Goal: Information Seeking & Learning: Find specific fact

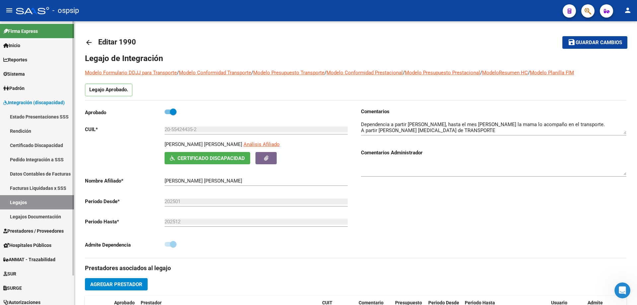
scroll to position [133, 0]
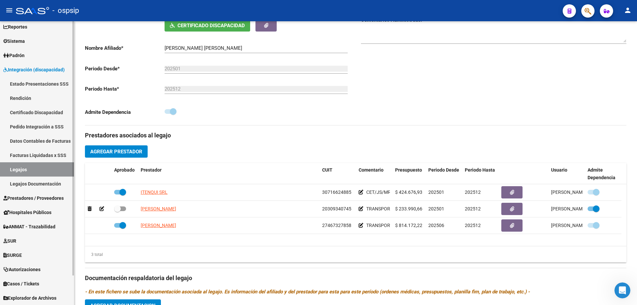
click at [24, 165] on link "Legajos" at bounding box center [37, 169] width 74 height 14
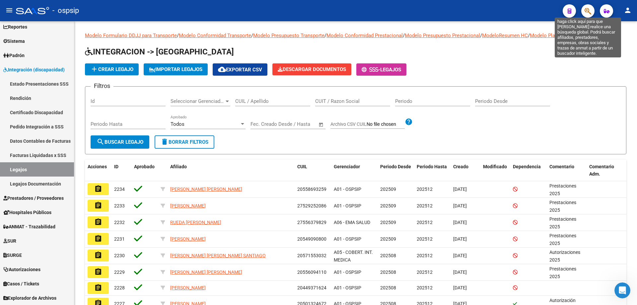
click at [589, 10] on icon "button" at bounding box center [588, 11] width 7 height 8
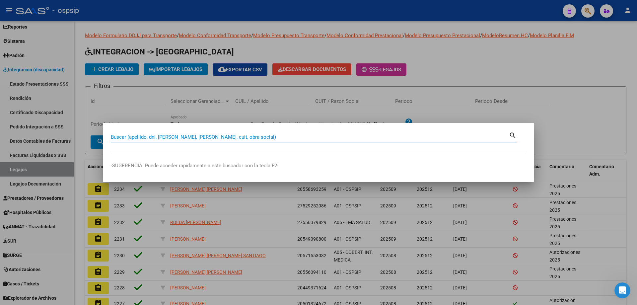
paste input "27201995197"
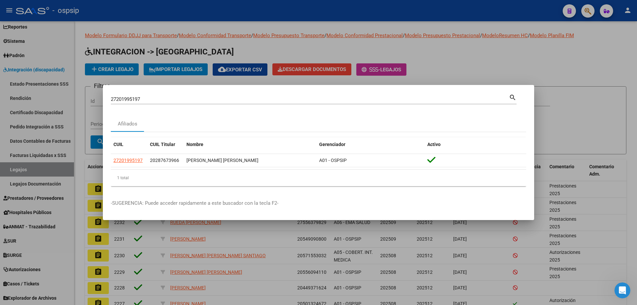
drag, startPoint x: 466, startPoint y: 115, endPoint x: 462, endPoint y: 112, distance: 4.5
click at [466, 115] on mat-dialog-content "27201995197 Buscar (apellido, dni, cuil, nro traspaso, cuit, obra social) searc…" at bounding box center [318, 142] width 431 height 99
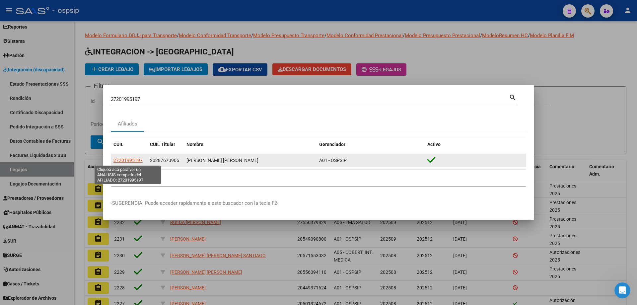
click at [123, 162] on span "27201995197" at bounding box center [128, 160] width 29 height 5
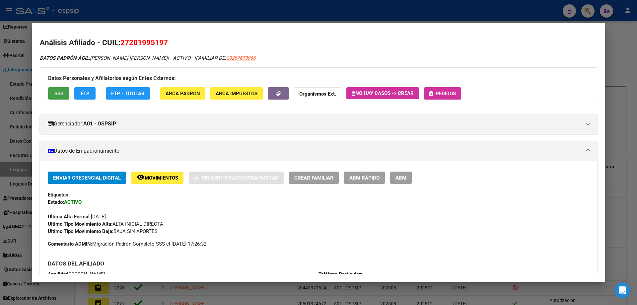
click at [60, 92] on span "SSS" at bounding box center [58, 94] width 9 height 6
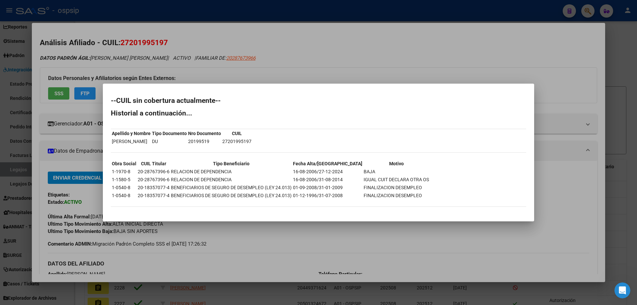
click at [165, 13] on div at bounding box center [318, 152] width 637 height 305
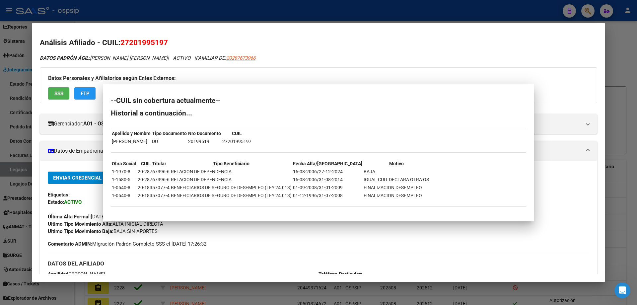
click at [165, 13] on div at bounding box center [318, 152] width 637 height 305
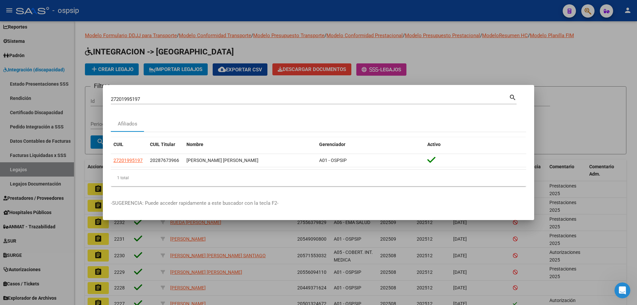
click at [131, 98] on input "27201995197" at bounding box center [310, 99] width 398 height 6
type input "27701079294"
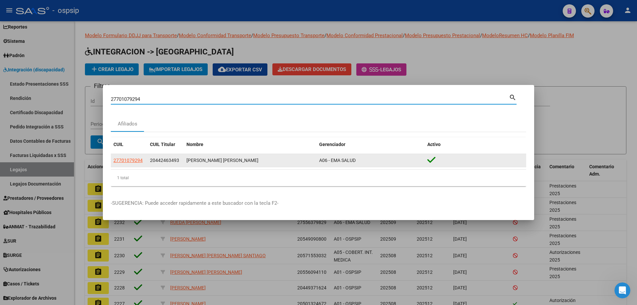
click at [143, 158] on div "27701079294" at bounding box center [129, 161] width 31 height 8
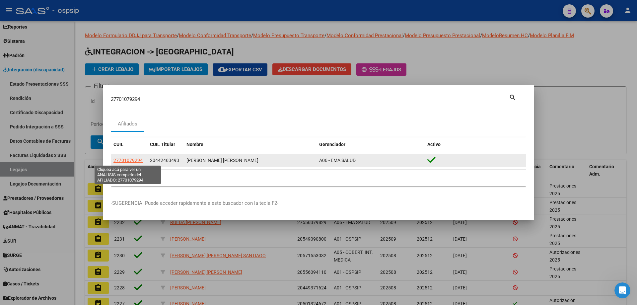
click at [131, 160] on span "27701079294" at bounding box center [128, 160] width 29 height 5
type textarea "27701079294"
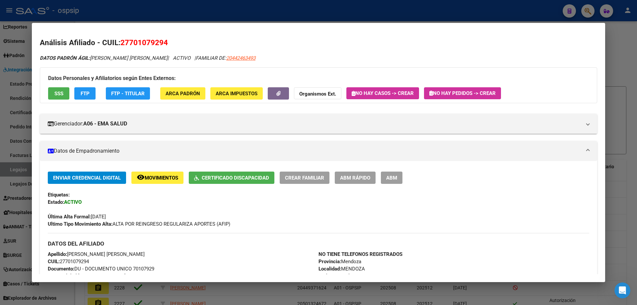
click at [64, 99] on button "SSS" at bounding box center [58, 93] width 21 height 12
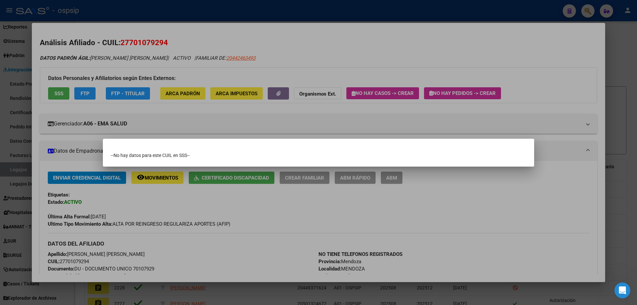
click at [176, 199] on div at bounding box center [318, 152] width 637 height 305
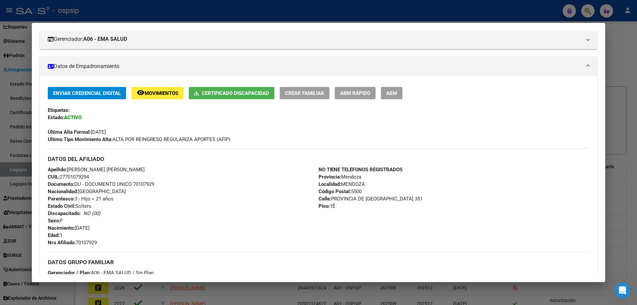
scroll to position [100, 0]
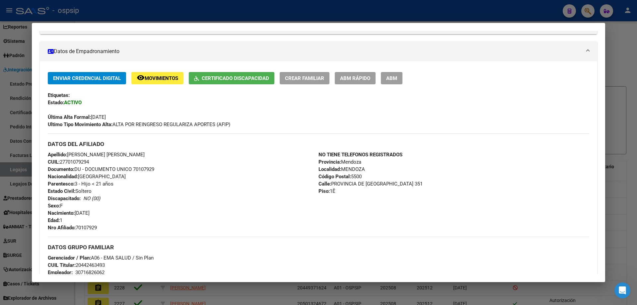
click at [202, 9] on div at bounding box center [318, 152] width 637 height 305
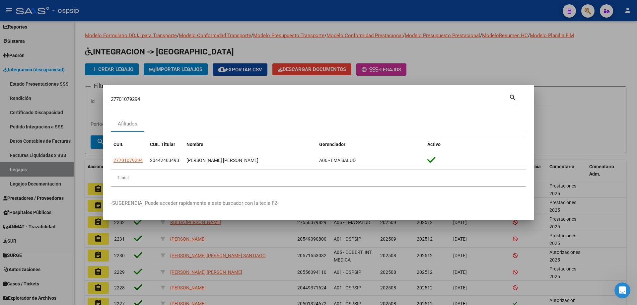
click at [361, 13] on div at bounding box center [318, 152] width 637 height 305
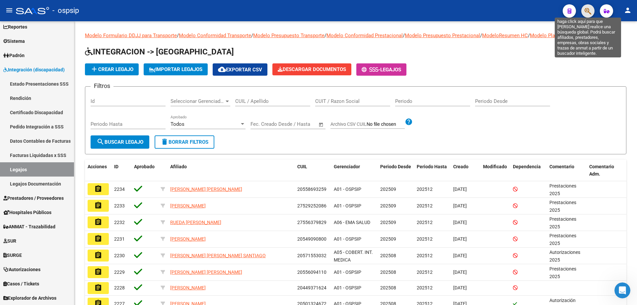
click at [586, 13] on icon "button" at bounding box center [588, 11] width 7 height 8
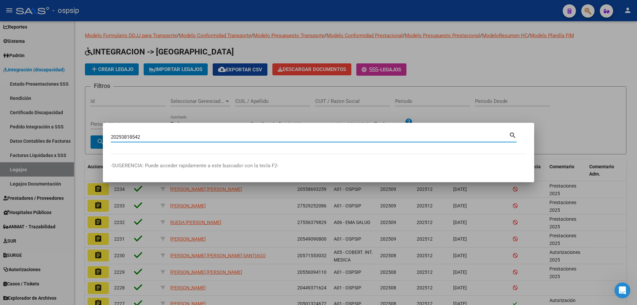
type input "20293818542"
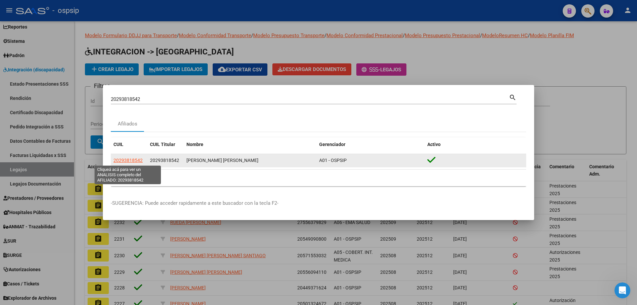
click at [134, 163] on span "20293818542" at bounding box center [128, 160] width 29 height 5
type textarea "20293818542"
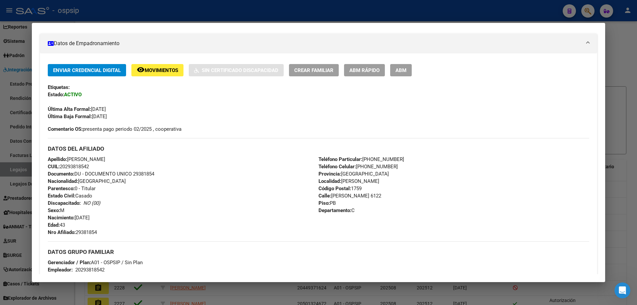
scroll to position [0, 0]
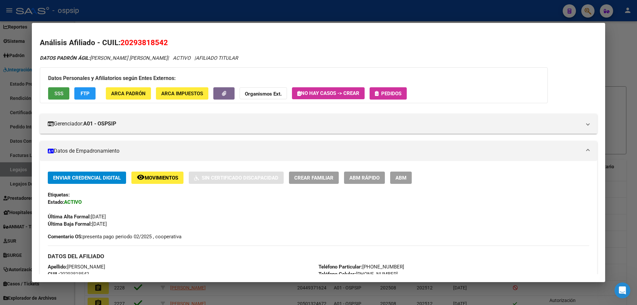
click at [60, 93] on span "SSS" at bounding box center [58, 94] width 9 height 6
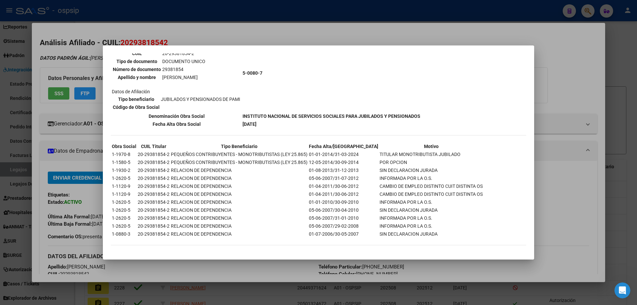
scroll to position [66, 0]
click at [127, 8] on div at bounding box center [318, 152] width 637 height 305
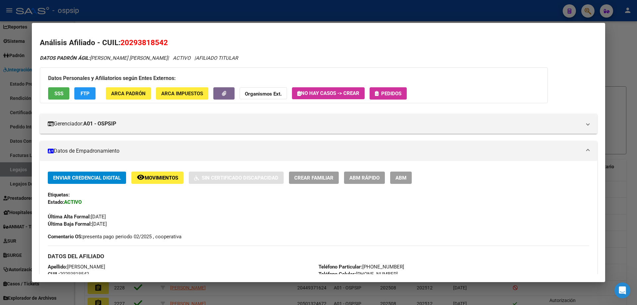
click at [127, 8] on div at bounding box center [318, 152] width 637 height 305
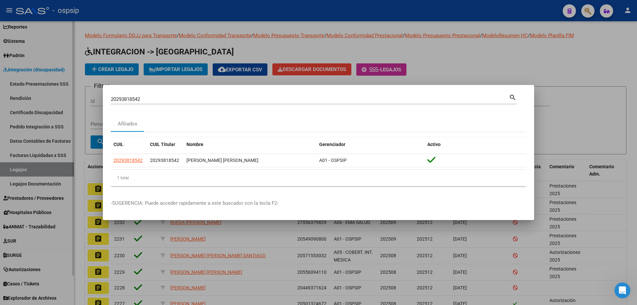
click at [35, 196] on div at bounding box center [318, 152] width 637 height 305
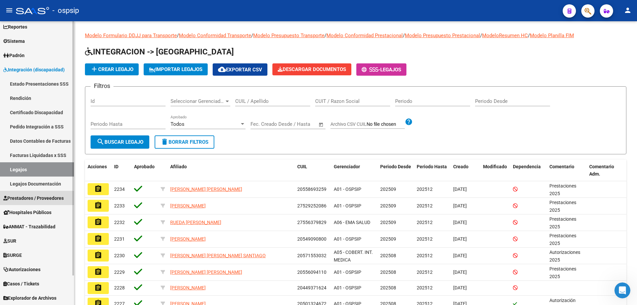
click at [35, 196] on span "Prestadores / Proveedores" at bounding box center [33, 197] width 60 height 7
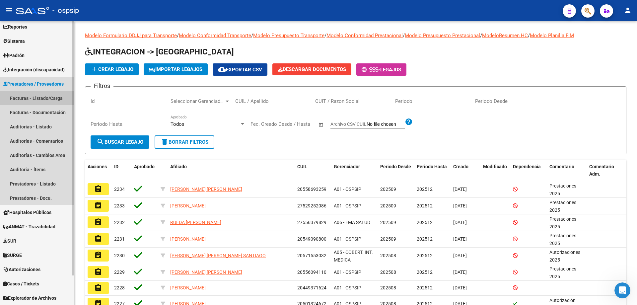
click at [38, 101] on link "Facturas - Listado/Carga" at bounding box center [37, 98] width 74 height 14
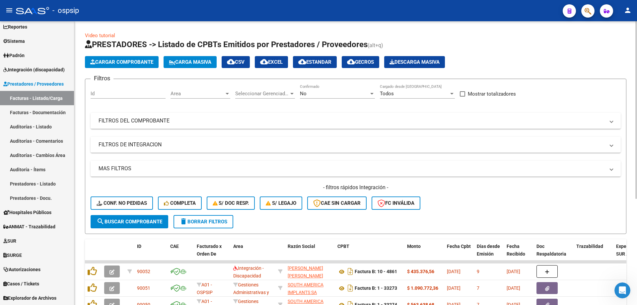
click at [334, 86] on div "No Confirmado" at bounding box center [337, 91] width 75 height 14
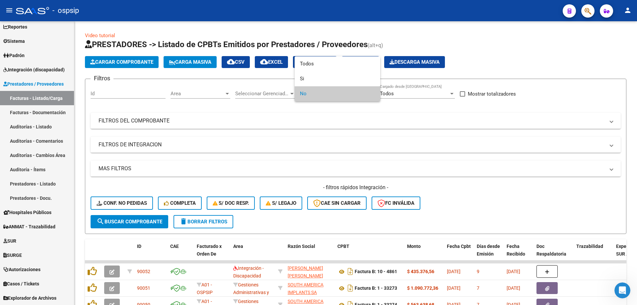
click at [308, 55] on div at bounding box center [318, 152] width 637 height 305
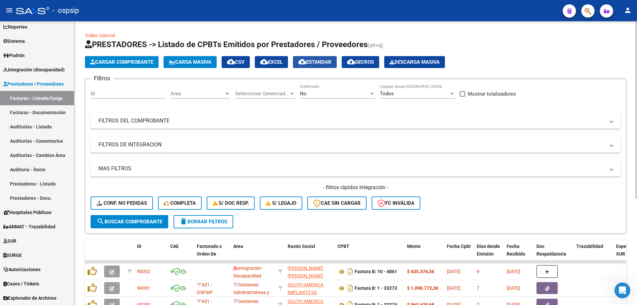
click at [304, 61] on button "cloud_download Estandar" at bounding box center [315, 62] width 44 height 12
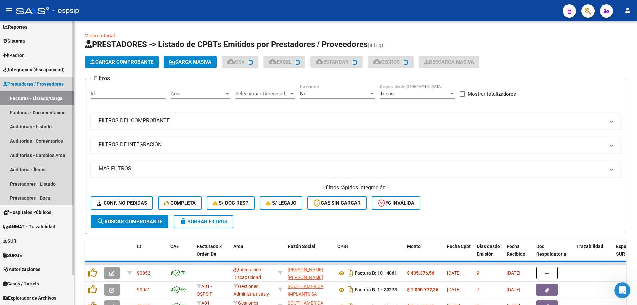
click at [18, 102] on link "Facturas - Listado/Carga" at bounding box center [37, 98] width 74 height 14
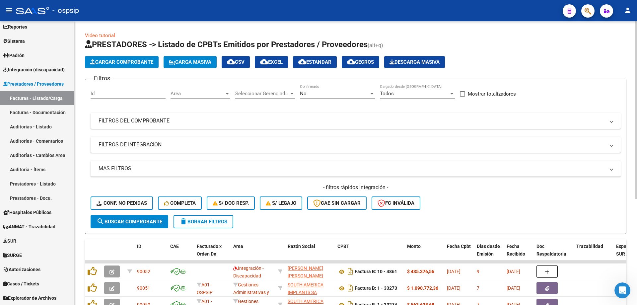
click at [315, 84] on div "No Confirmado" at bounding box center [337, 91] width 75 height 14
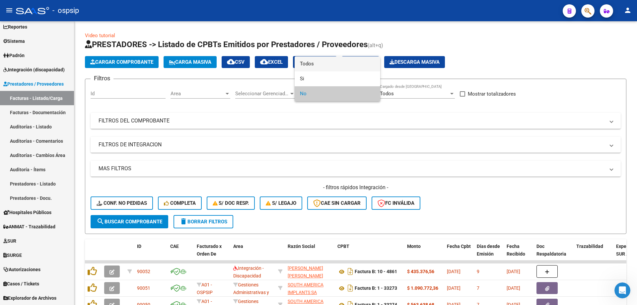
click at [313, 65] on span "Todos" at bounding box center [337, 63] width 75 height 15
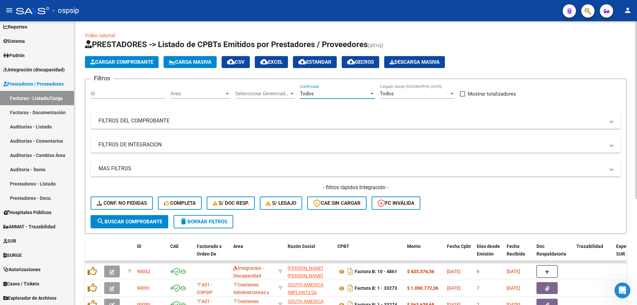
click at [119, 122] on mat-panel-title "FILTROS DEL COMPROBANTE" at bounding box center [352, 120] width 506 height 7
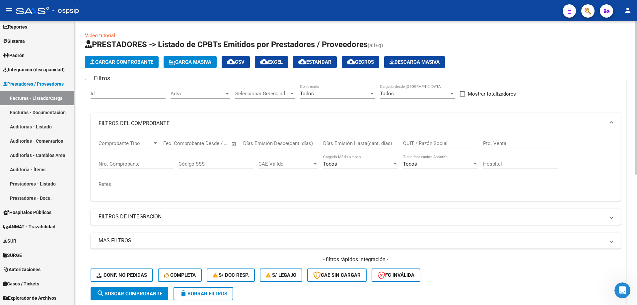
click at [115, 165] on input "Nro. Comprobante" at bounding box center [136, 164] width 75 height 6
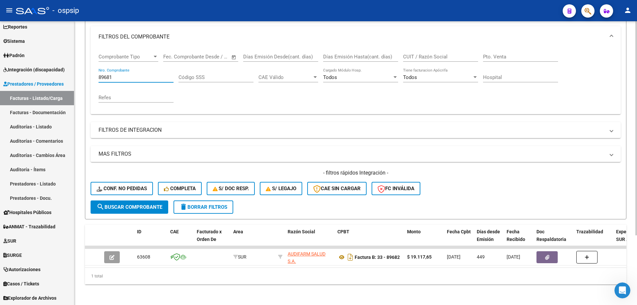
scroll to position [92, 0]
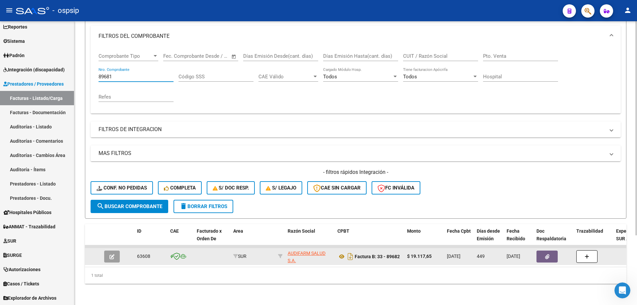
type input "89681"
click at [112, 251] on button "button" at bounding box center [112, 257] width 16 height 12
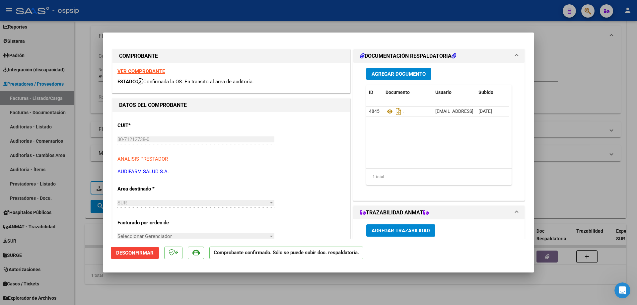
click at [140, 68] on div "VER COMPROBANTE ESTADO: Confirmada la OS. En transito al área de auditoría." at bounding box center [232, 78] width 238 height 30
click at [139, 74] on strong "VER COMPROBANTE" at bounding box center [140, 71] width 47 height 6
click at [386, 110] on icon at bounding box center [390, 112] width 9 height 8
click at [84, 40] on div at bounding box center [318, 152] width 637 height 305
type input "$ 0,00"
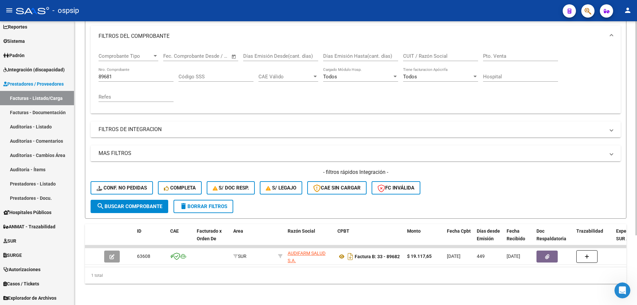
click at [107, 74] on input "89681" at bounding box center [136, 77] width 75 height 6
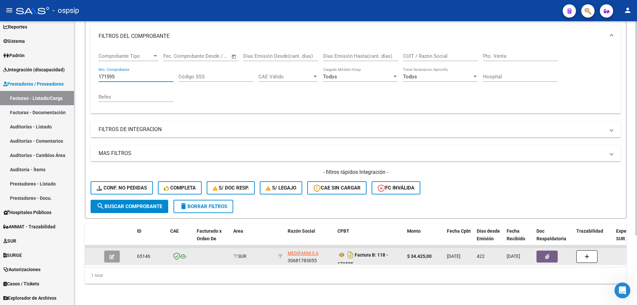
type input "171595"
click at [107, 257] on button "button" at bounding box center [112, 257] width 16 height 12
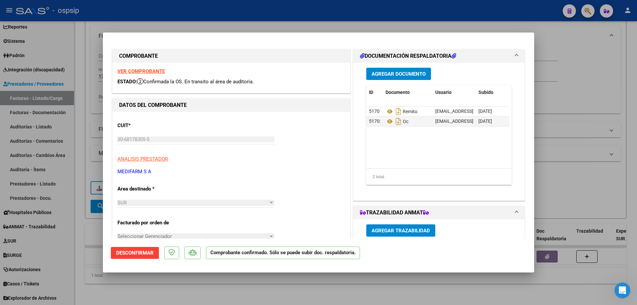
click at [135, 72] on strong "VER COMPROBANTE" at bounding box center [140, 71] width 47 height 6
click at [387, 113] on icon at bounding box center [390, 112] width 9 height 8
click at [592, 7] on div at bounding box center [318, 152] width 637 height 305
type input "$ 0,00"
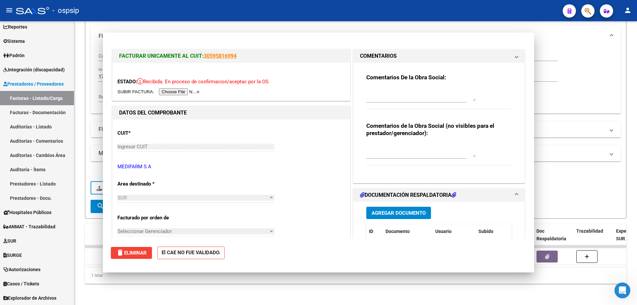
click at [592, 7] on button "button" at bounding box center [587, 10] width 13 height 13
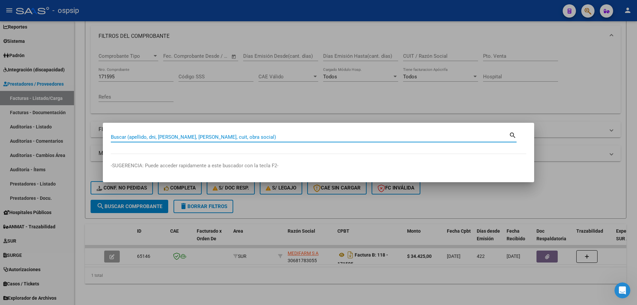
click at [44, 206] on div at bounding box center [318, 152] width 637 height 305
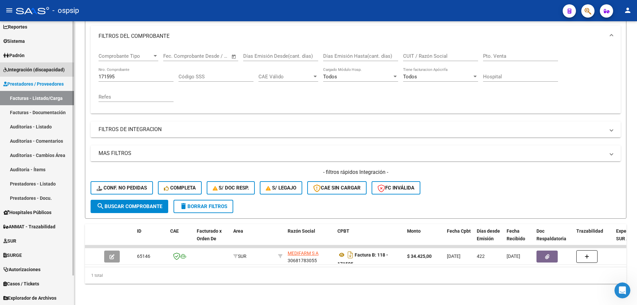
click at [30, 72] on span "Integración (discapacidad)" at bounding box center [33, 69] width 61 height 7
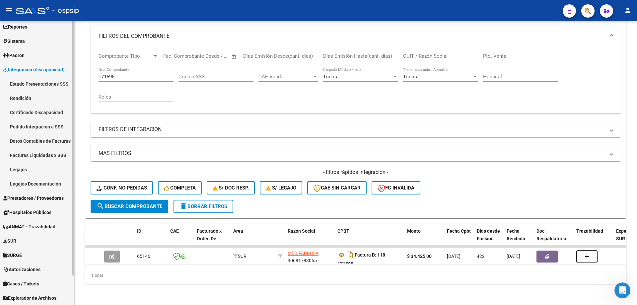
click at [38, 162] on link "Facturas Liquidadas x SSS" at bounding box center [37, 155] width 74 height 14
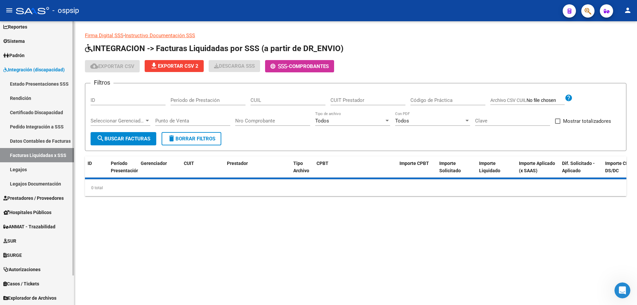
click at [36, 169] on link "Legajos" at bounding box center [37, 169] width 74 height 14
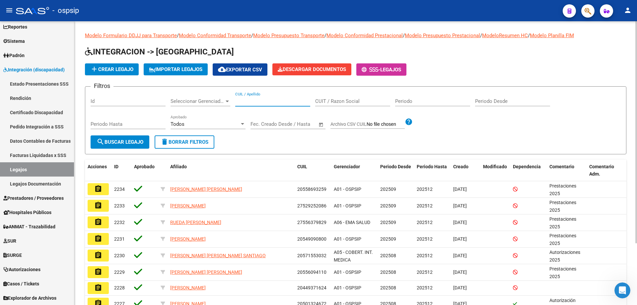
click at [291, 104] on input "CUIL / Apellido" at bounding box center [272, 101] width 75 height 6
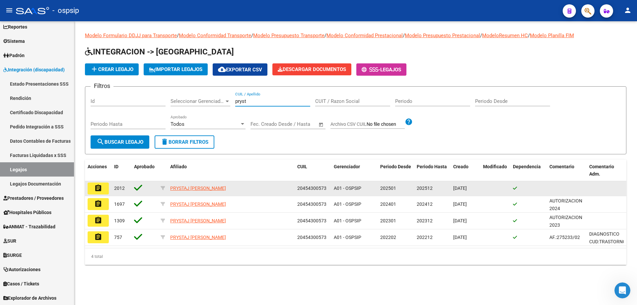
type input "pryst"
click at [96, 187] on mat-icon "assignment" at bounding box center [98, 188] width 8 height 8
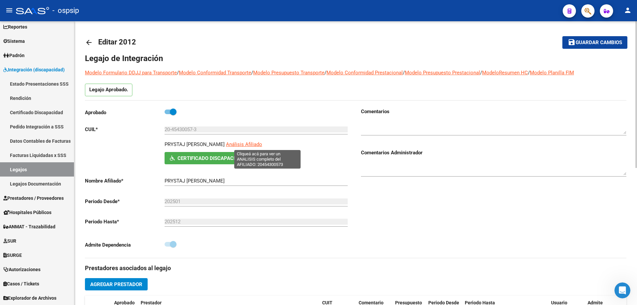
click at [262, 144] on span "Análisis Afiliado" at bounding box center [244, 144] width 36 height 6
type textarea "20454300573"
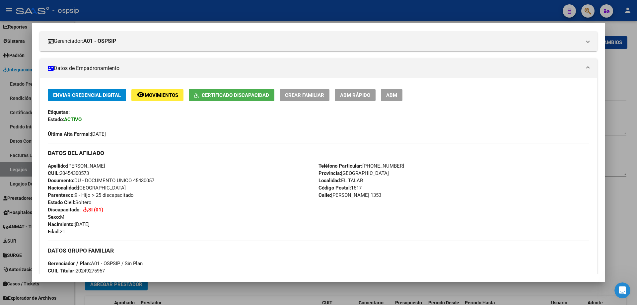
scroll to position [163, 0]
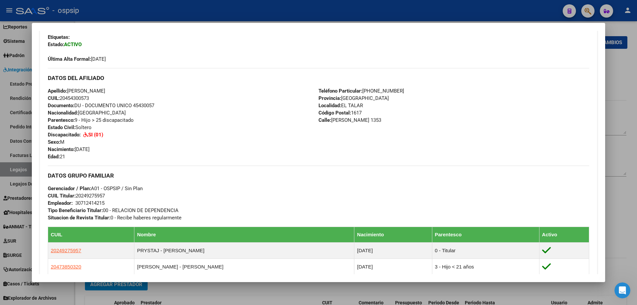
click at [13, 169] on div at bounding box center [318, 152] width 637 height 305
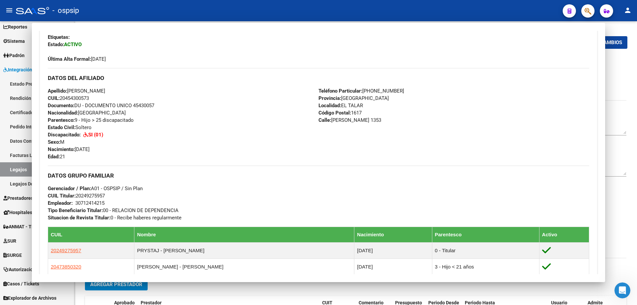
click at [13, 169] on link "Legajos" at bounding box center [37, 169] width 74 height 14
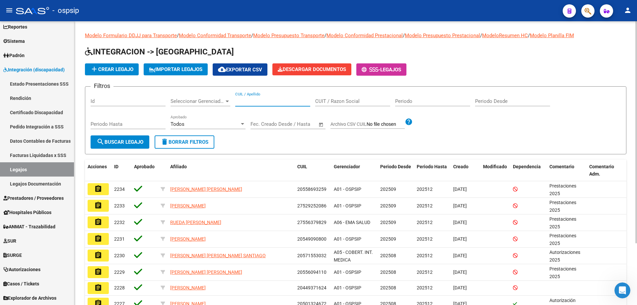
click at [289, 101] on input "CUIL / Apellido" at bounding box center [272, 101] width 75 height 6
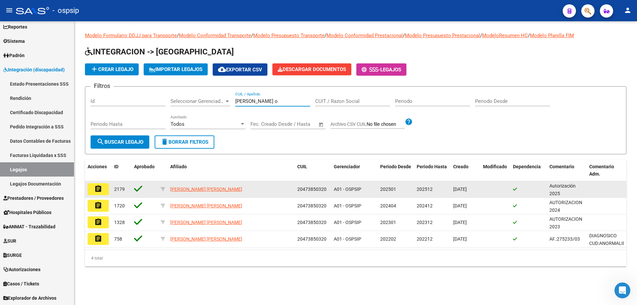
type input "figueroa o"
click at [109, 186] on button "assignment" at bounding box center [98, 189] width 21 height 12
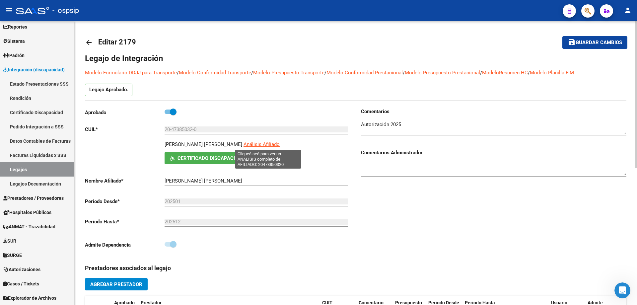
click at [280, 145] on span "Análisis Afiliado" at bounding box center [262, 144] width 36 height 6
type textarea "20473850320"
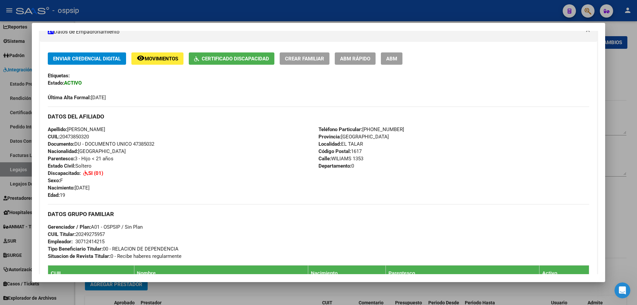
scroll to position [130, 0]
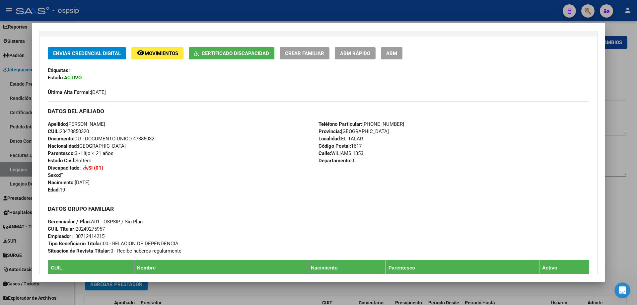
click at [171, 17] on div at bounding box center [318, 152] width 637 height 305
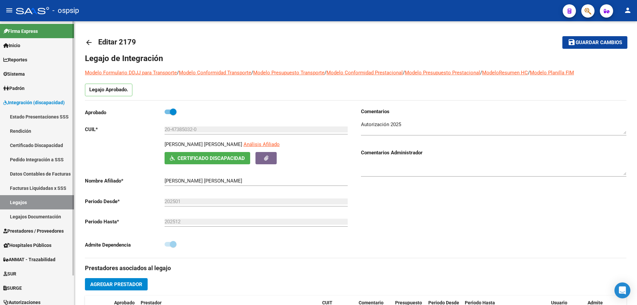
click at [22, 100] on span "Integración (discapacidad)" at bounding box center [33, 102] width 61 height 7
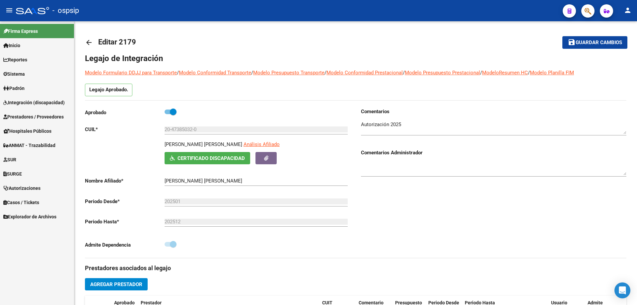
click at [29, 115] on span "Prestadores / Proveedores" at bounding box center [33, 116] width 60 height 7
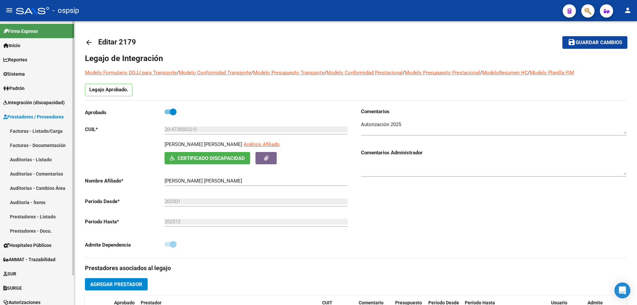
click at [38, 130] on link "Facturas - Listado/Carga" at bounding box center [37, 131] width 74 height 14
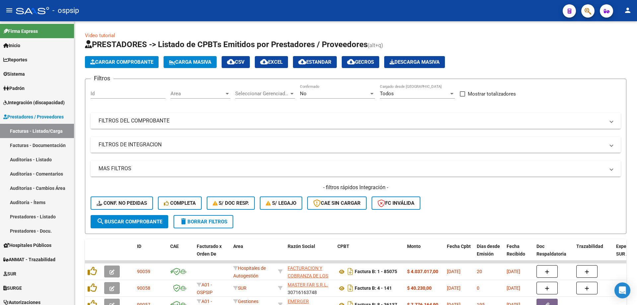
click at [309, 96] on div "No" at bounding box center [334, 94] width 69 height 6
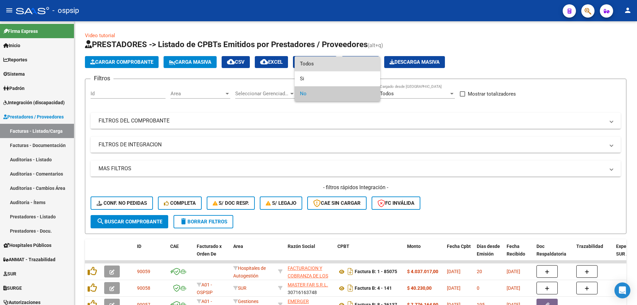
click at [303, 64] on span "Todos" at bounding box center [337, 63] width 75 height 15
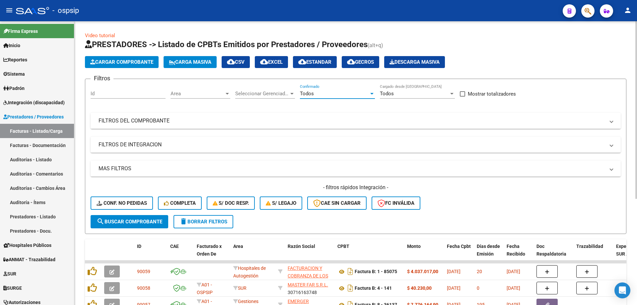
click at [120, 123] on mat-panel-title "FILTROS DEL COMPROBANTE" at bounding box center [352, 120] width 506 height 7
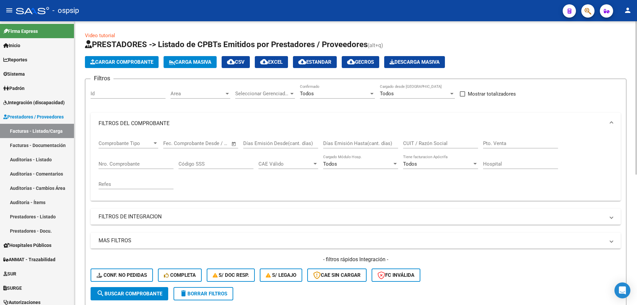
click at [135, 158] on div "Nro. Comprobante" at bounding box center [136, 162] width 75 height 14
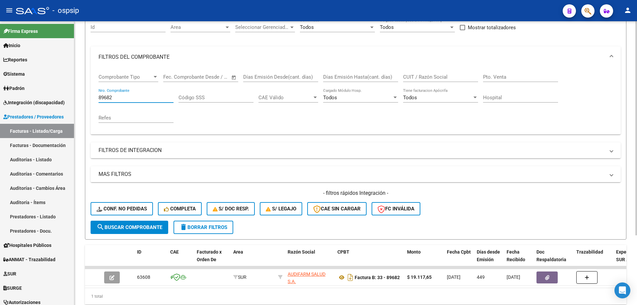
scroll to position [92, 0]
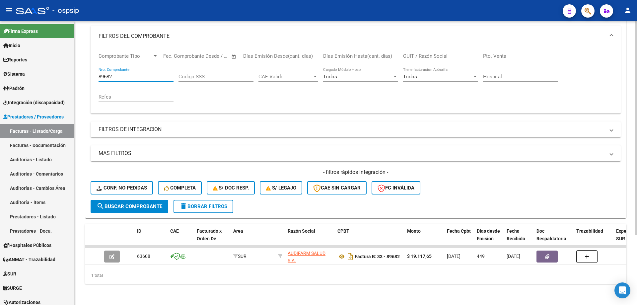
type input "89682"
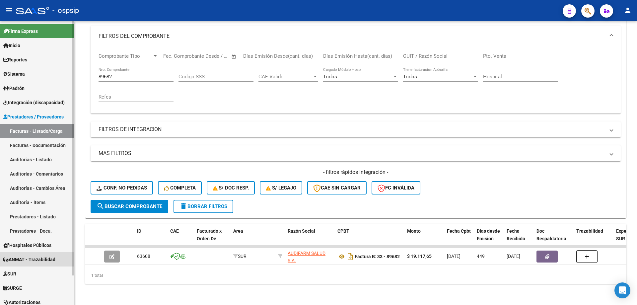
click at [36, 258] on span "ANMAT - Trazabilidad" at bounding box center [29, 259] width 52 height 7
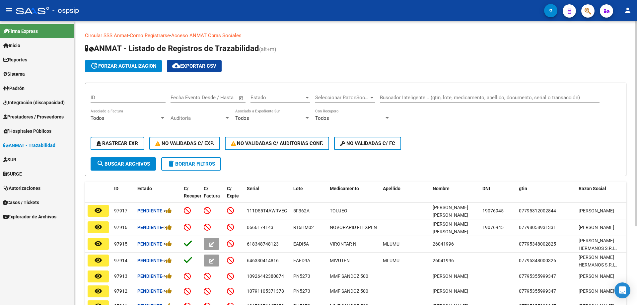
click at [419, 101] on div "Buscador Inteligente ...(gtin, lote, medicamento, apellido, documento, serial o…" at bounding box center [490, 95] width 220 height 14
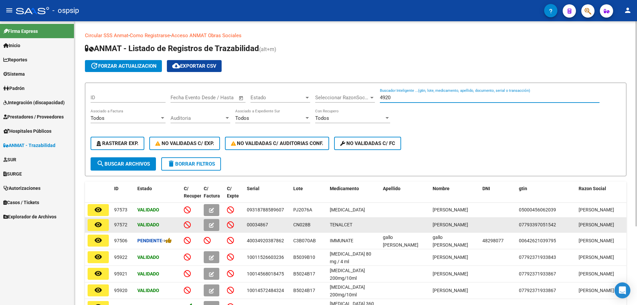
scroll to position [33, 0]
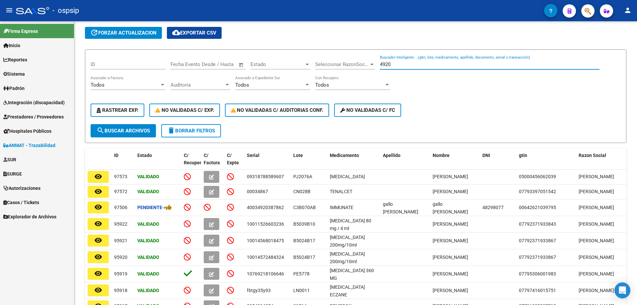
type input "4920"
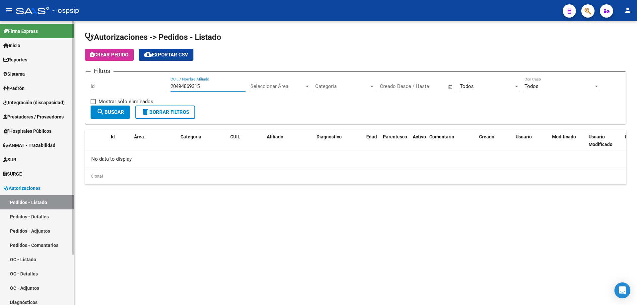
scroll to position [33, 0]
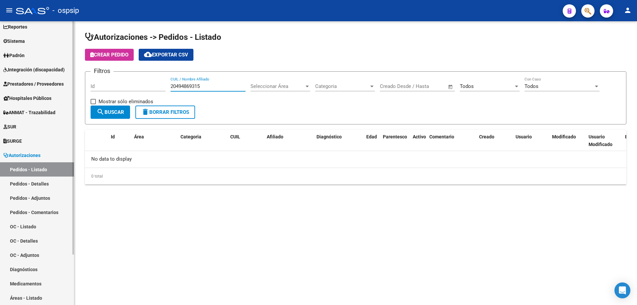
click at [33, 154] on span "Autorizaciones" at bounding box center [21, 155] width 37 height 7
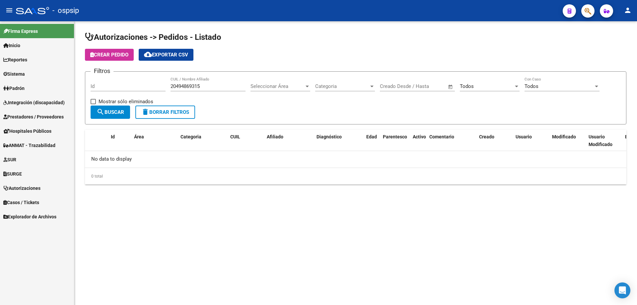
scroll to position [0, 0]
click at [37, 187] on span "Autorizaciones" at bounding box center [21, 188] width 37 height 7
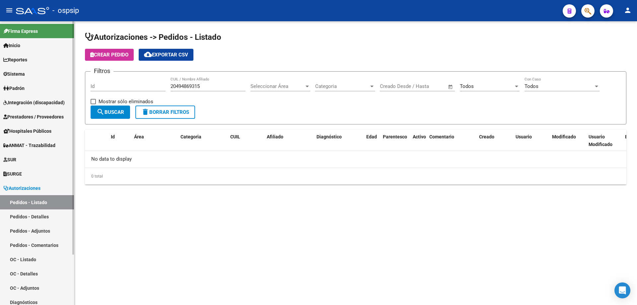
click at [37, 146] on span "ANMAT - Trazabilidad" at bounding box center [29, 145] width 52 height 7
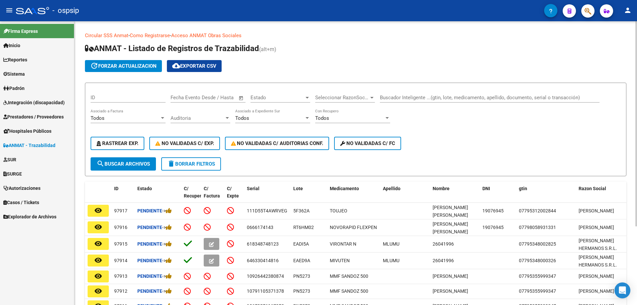
click at [492, 88] on form "ID Fecha inicio – Fecha fin Fecha Evento Desde / Hasta Estado Estado Selecciona…" at bounding box center [356, 130] width 542 height 94
click at [493, 94] on div "Buscador Inteligente ...(gtin, lote, medicamento, apellido, documento, serial o…" at bounding box center [490, 95] width 220 height 14
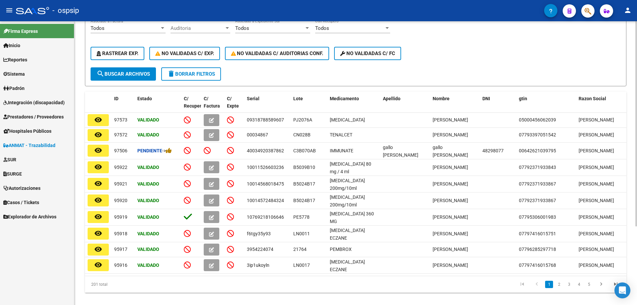
scroll to position [100, 0]
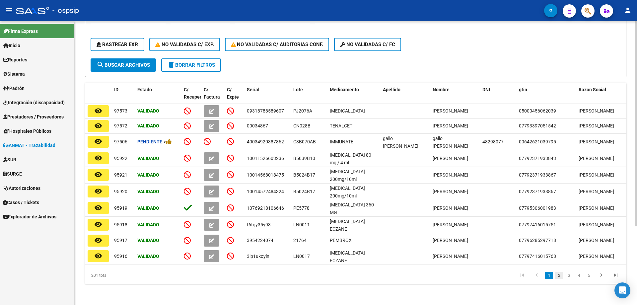
type input "4920"
click at [560, 279] on link "2" at bounding box center [559, 275] width 8 height 7
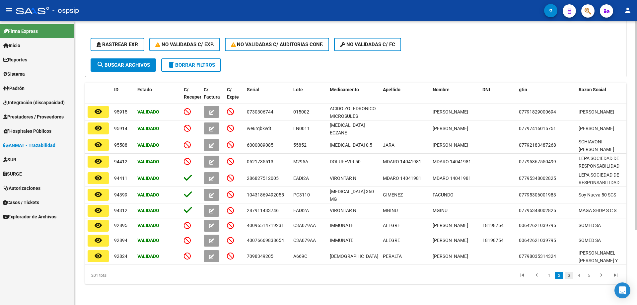
click at [570, 276] on link "3" at bounding box center [569, 275] width 8 height 7
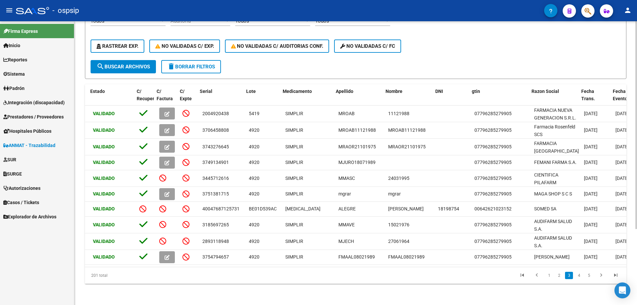
scroll to position [0, 55]
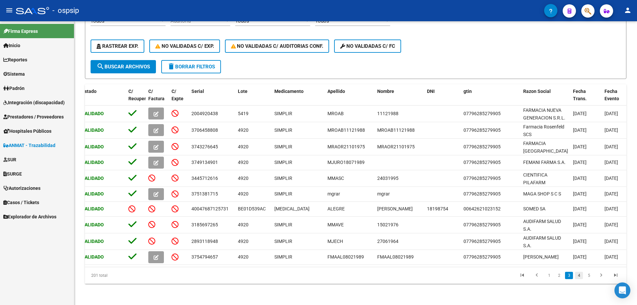
click at [581, 277] on link "4" at bounding box center [579, 275] width 8 height 7
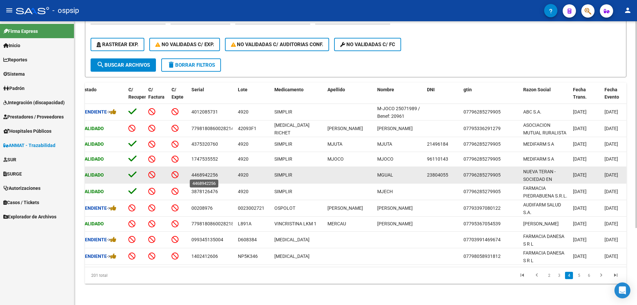
click at [209, 172] on span "4468942256" at bounding box center [204, 174] width 27 height 5
copy span "4468942256"
